Goal: Transaction & Acquisition: Purchase product/service

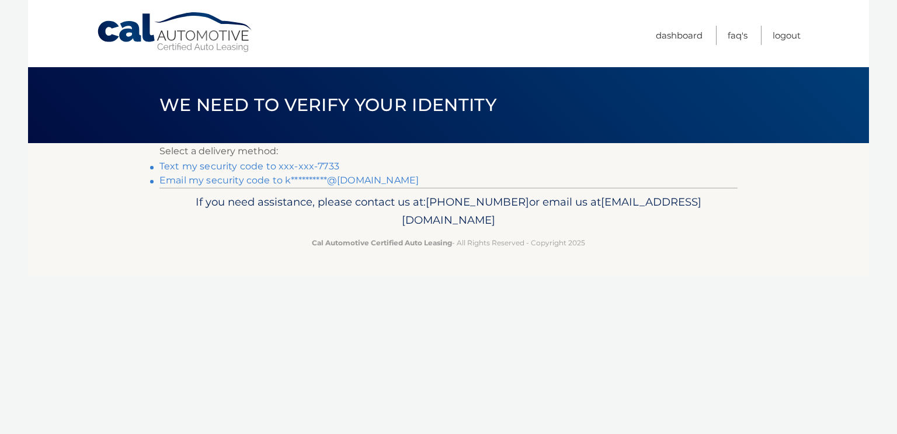
click at [190, 168] on link "Text my security code to xxx-xxx-7733" at bounding box center [249, 166] width 180 height 11
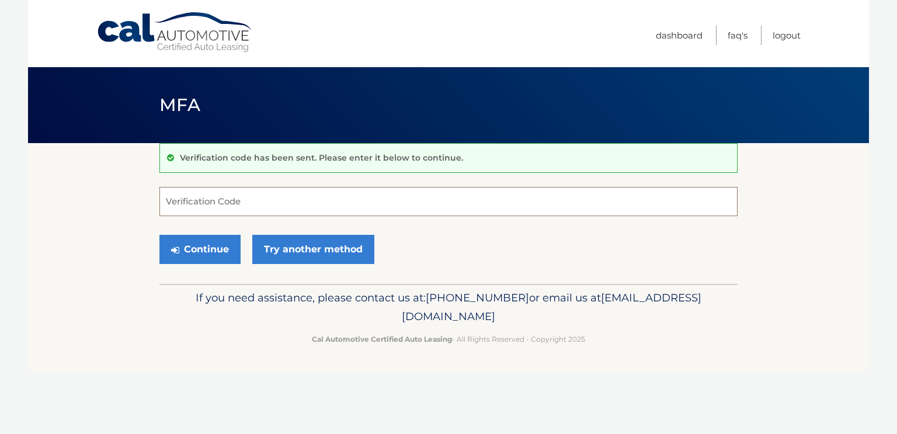
click at [225, 200] on input "Verification Code" at bounding box center [448, 201] width 578 height 29
type input "903534"
click at [205, 256] on button "Continue" at bounding box center [199, 249] width 81 height 29
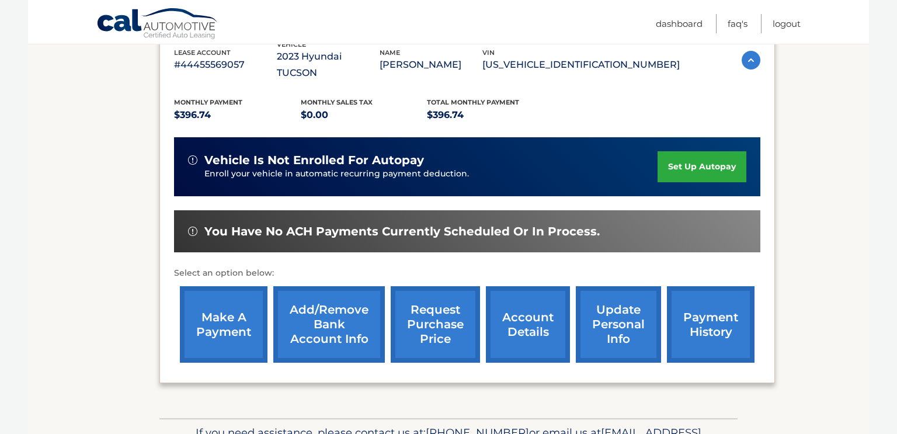
scroll to position [219, 0]
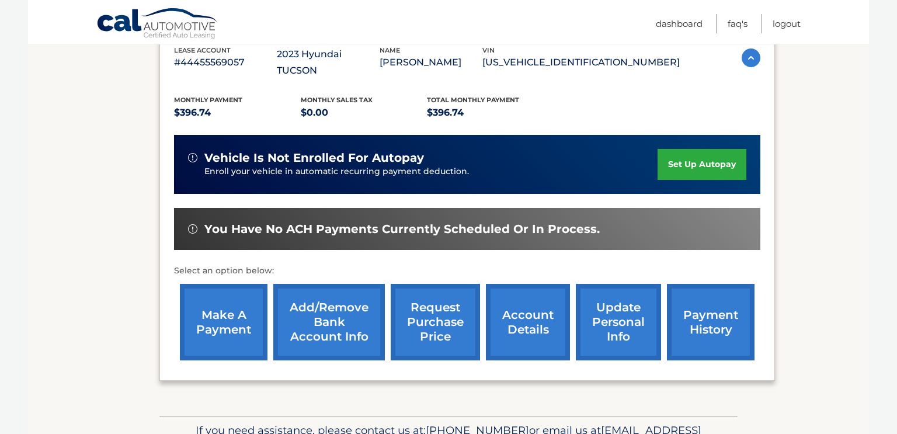
click at [238, 314] on link "make a payment" at bounding box center [224, 322] width 88 height 76
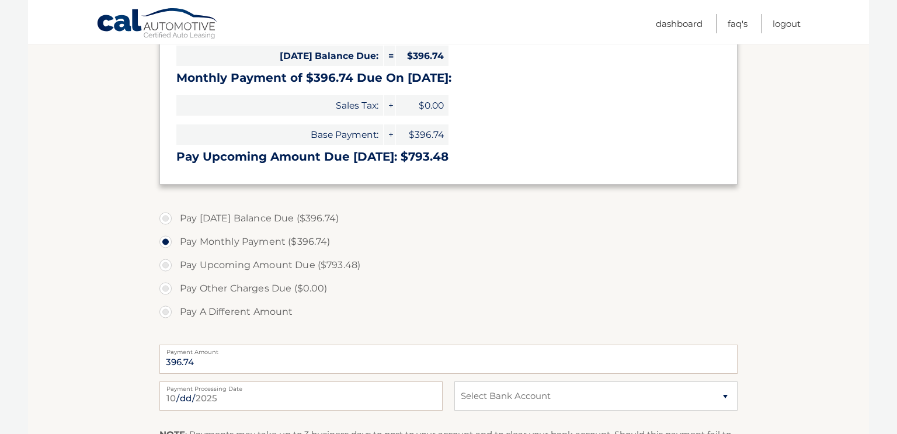
scroll to position [383, 0]
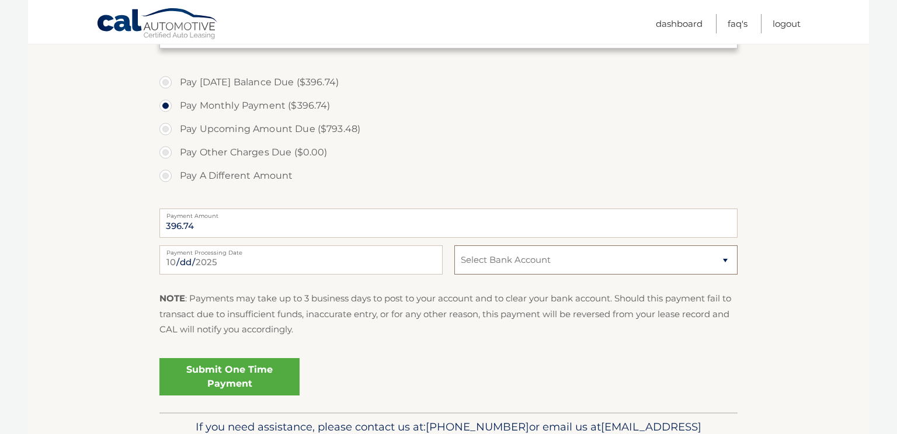
click at [621, 262] on select "Select Bank Account Checking OCEANFIRST BANK *****1997 Checking WELLS FARGO BAN…" at bounding box center [595, 259] width 283 height 29
select select "ZGNjZTkwMTItNjhmZi00MzgxLThhYmYtZGIzNDJiMzlmMTU0"
click at [454, 245] on select "Select Bank Account Checking OCEANFIRST BANK *****1997 Checking WELLS FARGO BAN…" at bounding box center [595, 259] width 283 height 29
click at [239, 385] on link "Submit One Time Payment" at bounding box center [229, 376] width 140 height 37
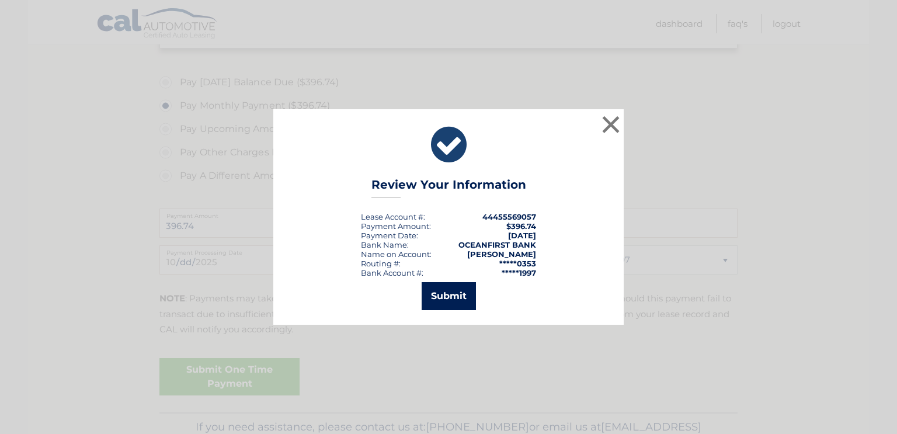
click at [447, 297] on button "Submit" at bounding box center [448, 296] width 54 height 28
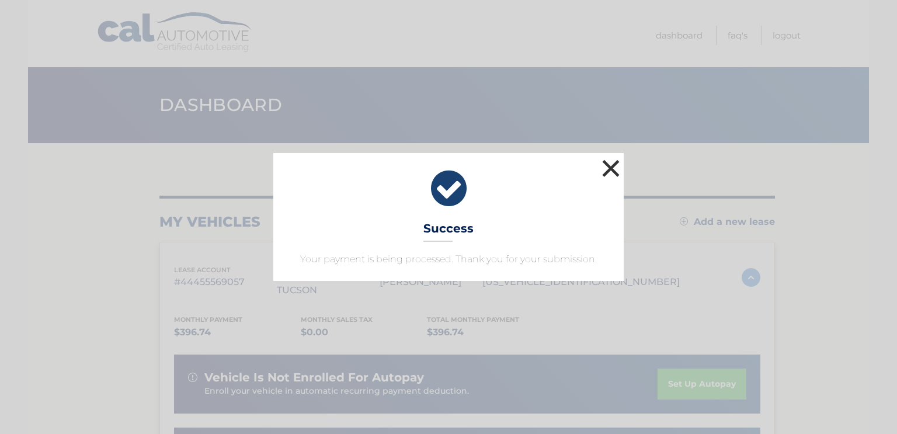
click at [613, 170] on button "×" at bounding box center [610, 167] width 23 height 23
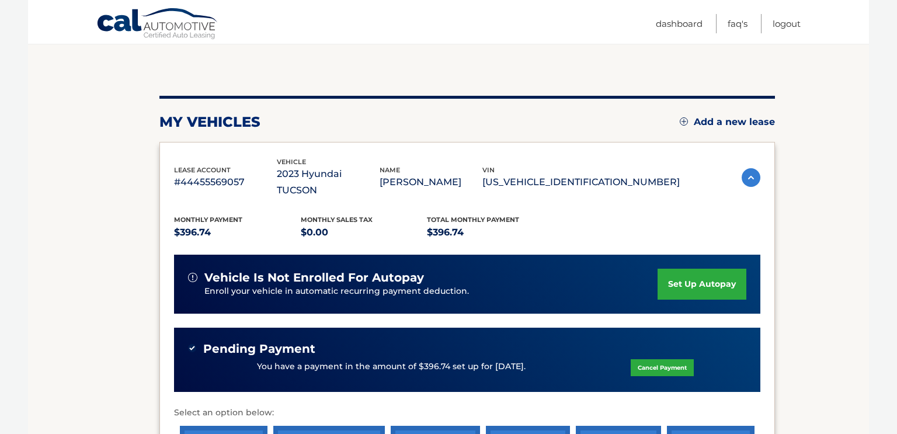
scroll to position [107, 0]
